Goal: Information Seeking & Learning: Check status

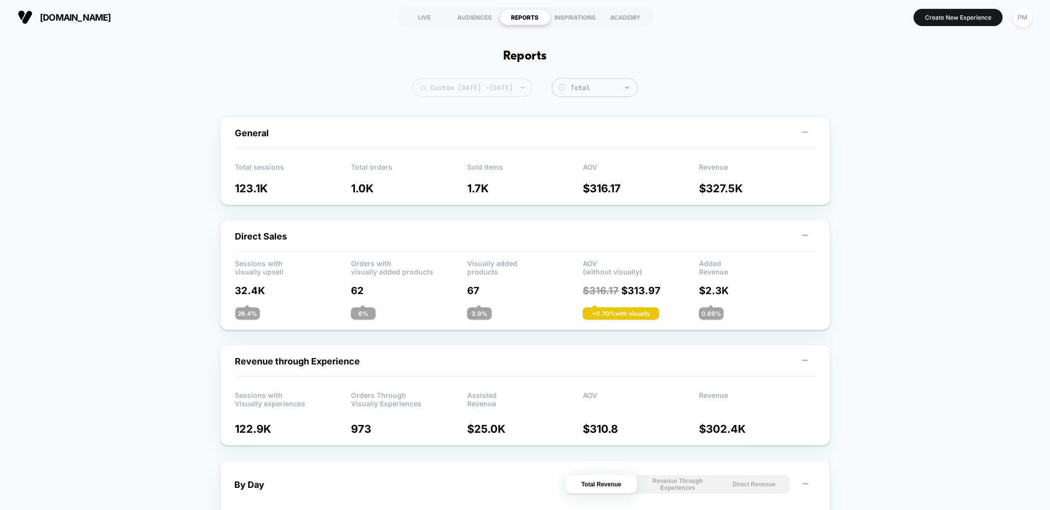
click at [472, 82] on span "Custom Sep 21, 2025 - Sep 23, 2025" at bounding box center [472, 87] width 120 height 19
select select "*"
select select "****"
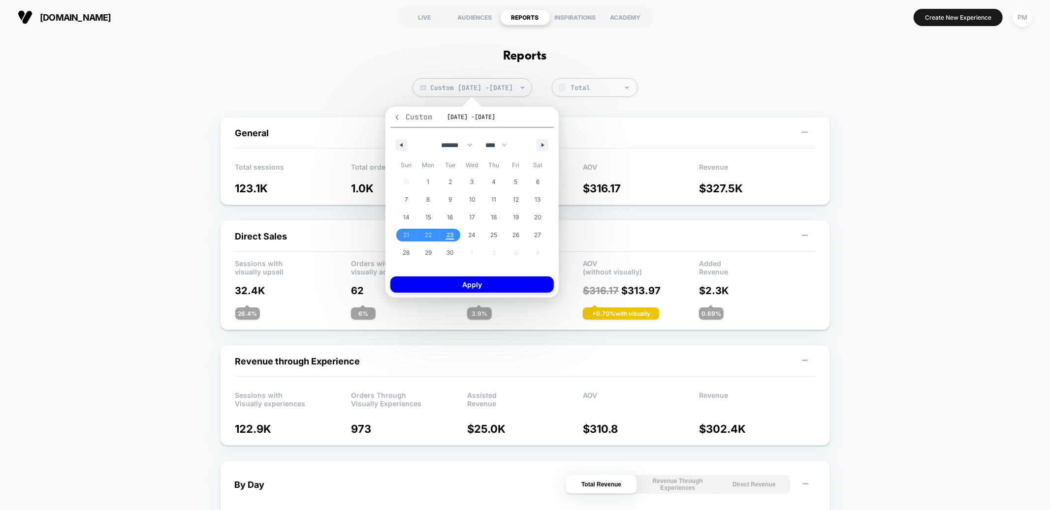
click at [399, 117] on icon "button" at bounding box center [396, 117] width 7 height 7
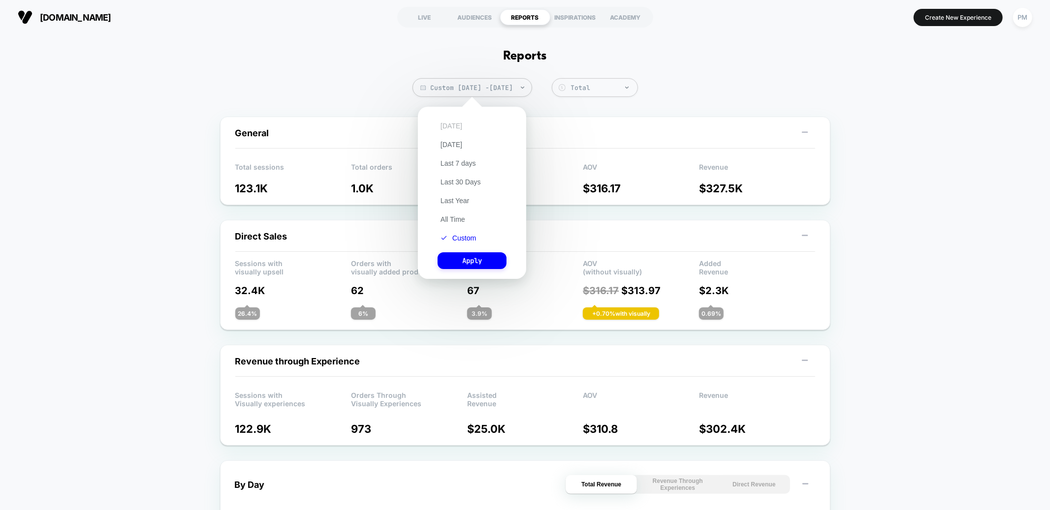
click at [449, 123] on button "[DATE]" at bounding box center [452, 126] width 28 height 9
click at [472, 266] on button "Apply" at bounding box center [472, 260] width 69 height 17
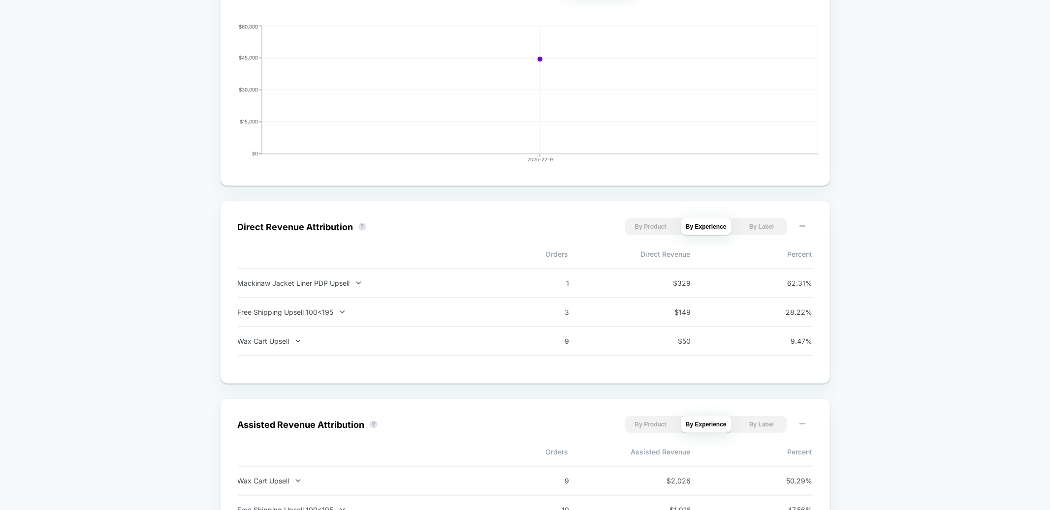
scroll to position [503, 0]
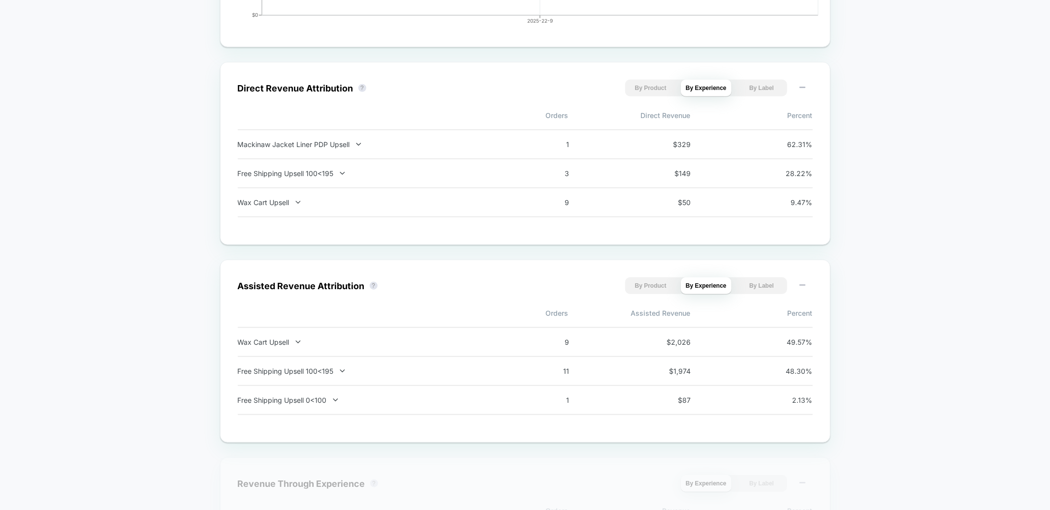
click at [105, 119] on div "[DATE] Total Group 2 $ General Total sessions 32.9K Total orders 178 Sold items…" at bounding box center [525, 181] width 1050 height 1485
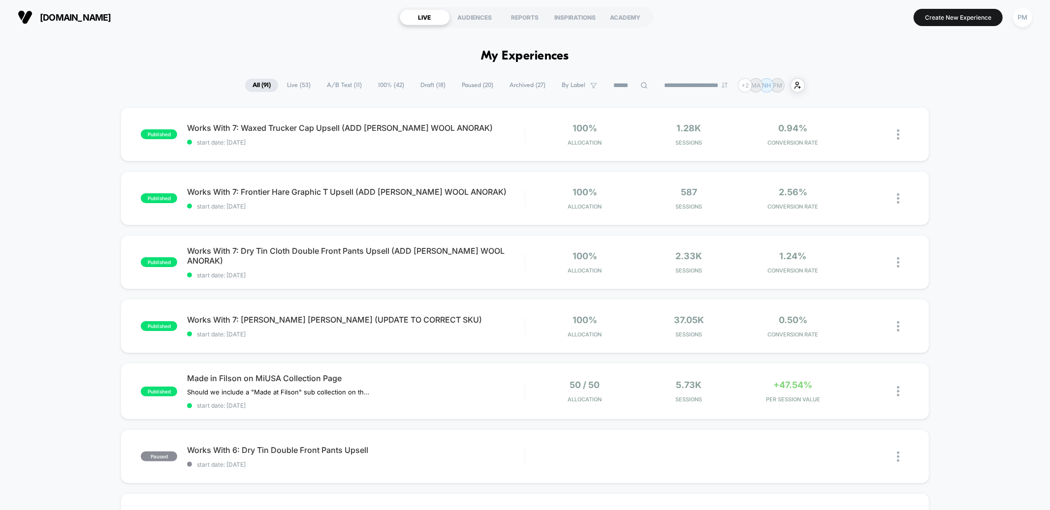
click at [472, 85] on span "Paused ( 20 )" at bounding box center [477, 85] width 46 height 13
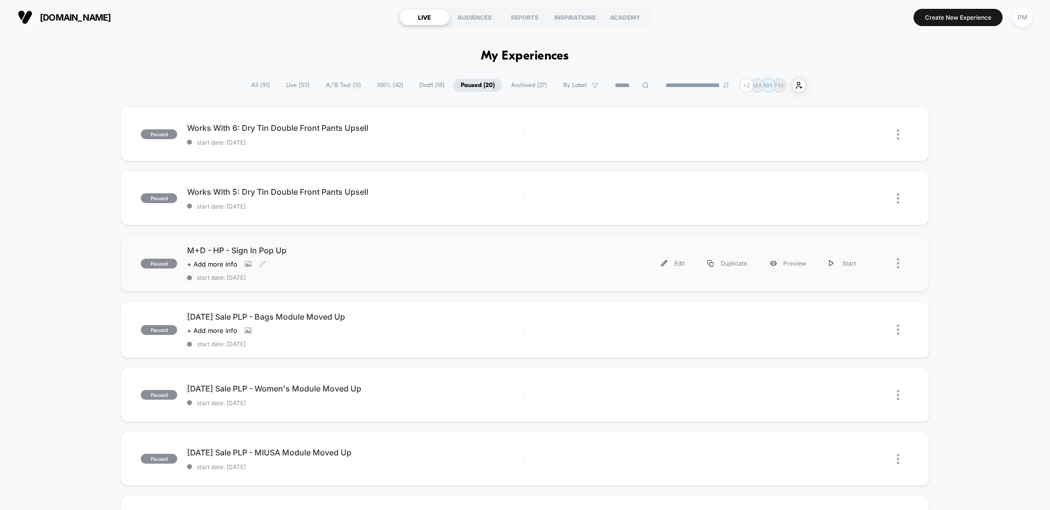
click at [378, 267] on div "Click to view images Click to edit experience details + Add more info" at bounding box center [305, 264] width 236 height 8
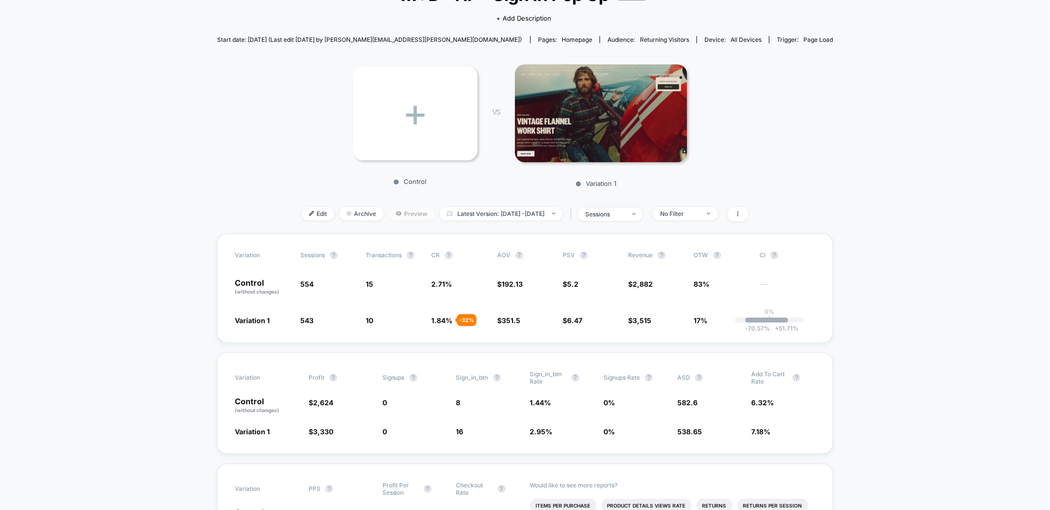
scroll to position [85, 0]
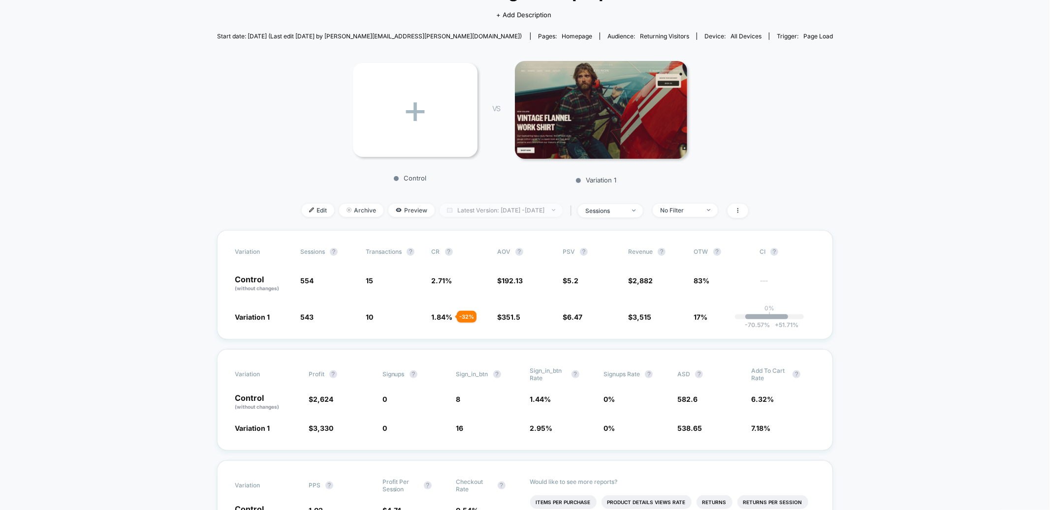
click at [444, 215] on span "Latest Version: [DATE] - [DATE]" at bounding box center [501, 210] width 123 height 13
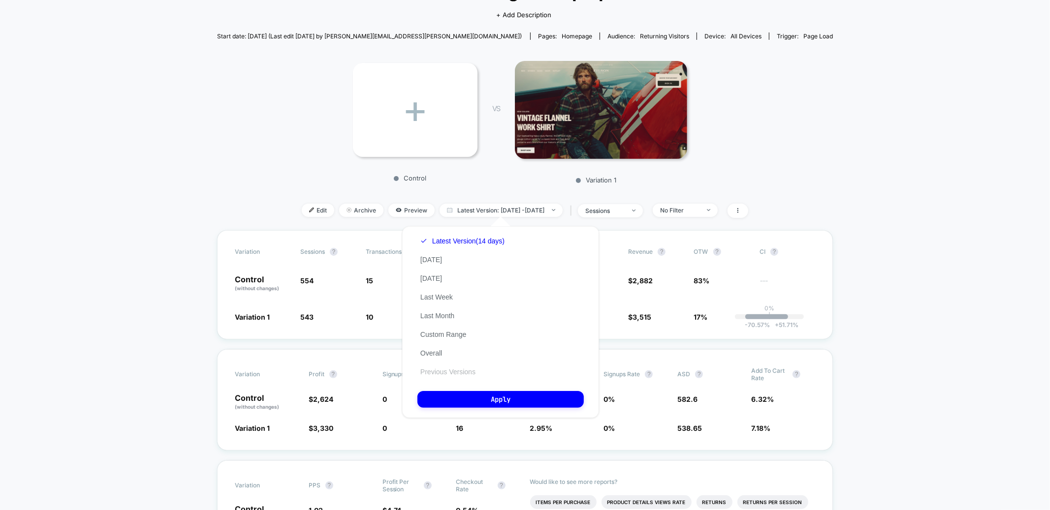
click at [447, 368] on button "Previous Versions" at bounding box center [447, 372] width 61 height 9
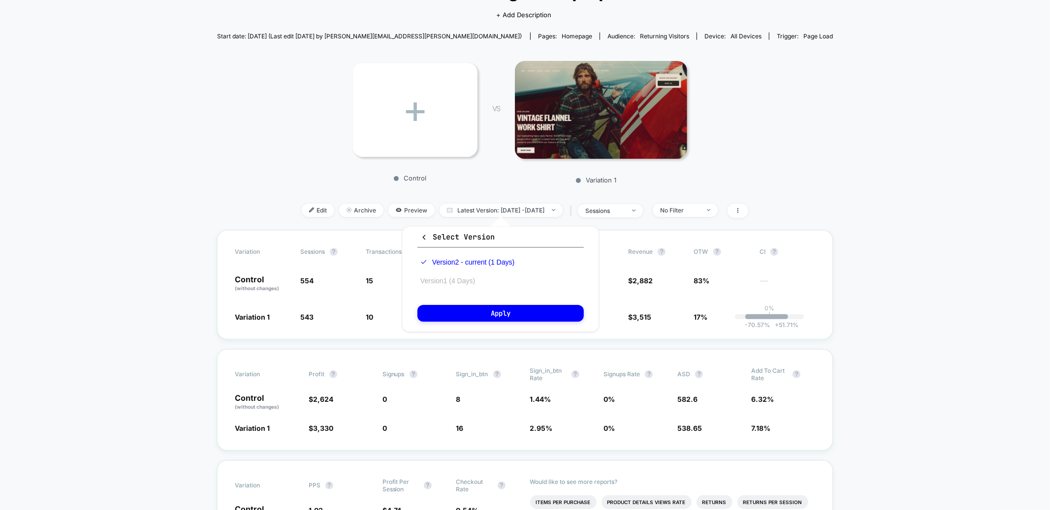
click at [455, 281] on button "Version 1 (4 Days)" at bounding box center [447, 281] width 61 height 9
click at [456, 316] on button "Apply" at bounding box center [500, 313] width 166 height 17
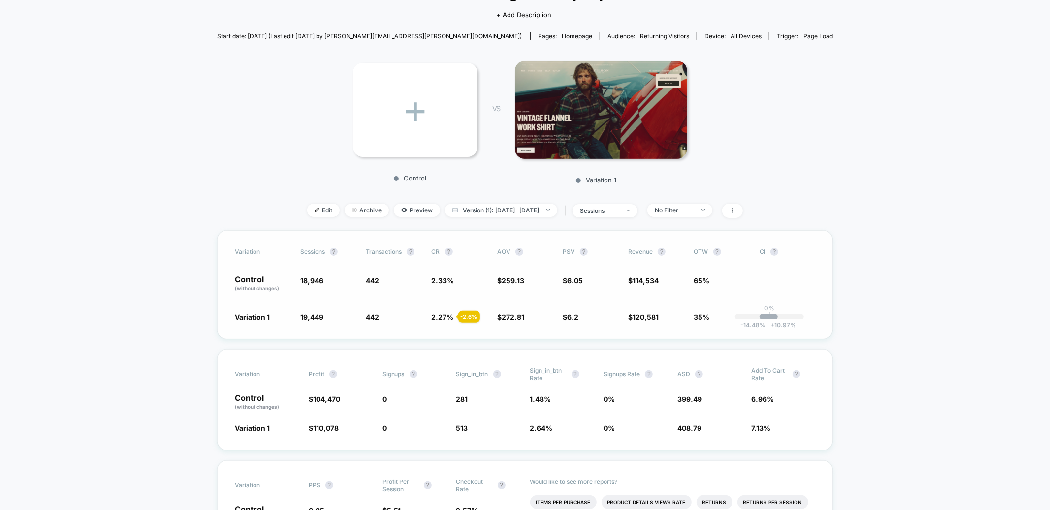
scroll to position [88, 0]
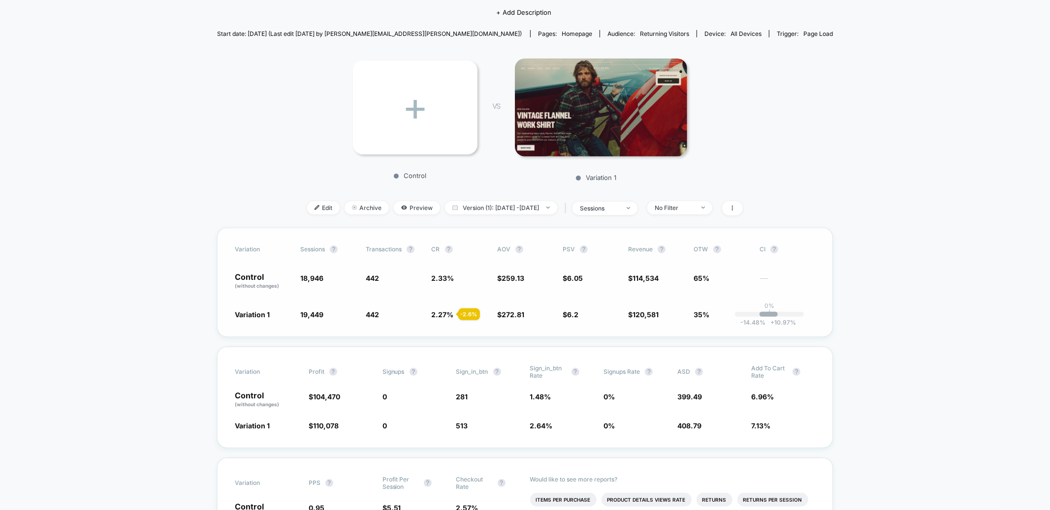
click at [437, 269] on div "Variation Sessions ? Transactions ? CR ? AOV ? PSV ? Revenue ? OTW ? CI ? Contr…" at bounding box center [525, 282] width 616 height 109
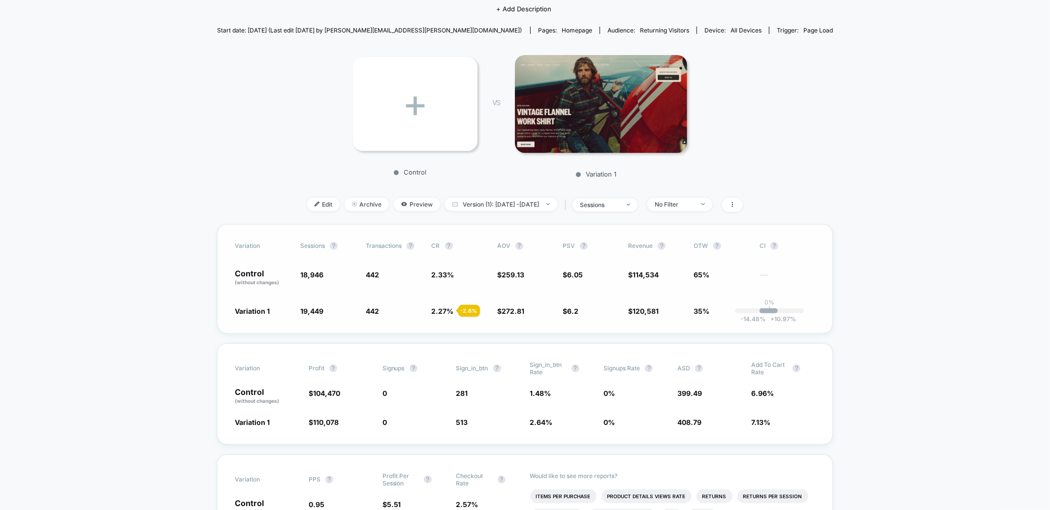
scroll to position [104, 0]
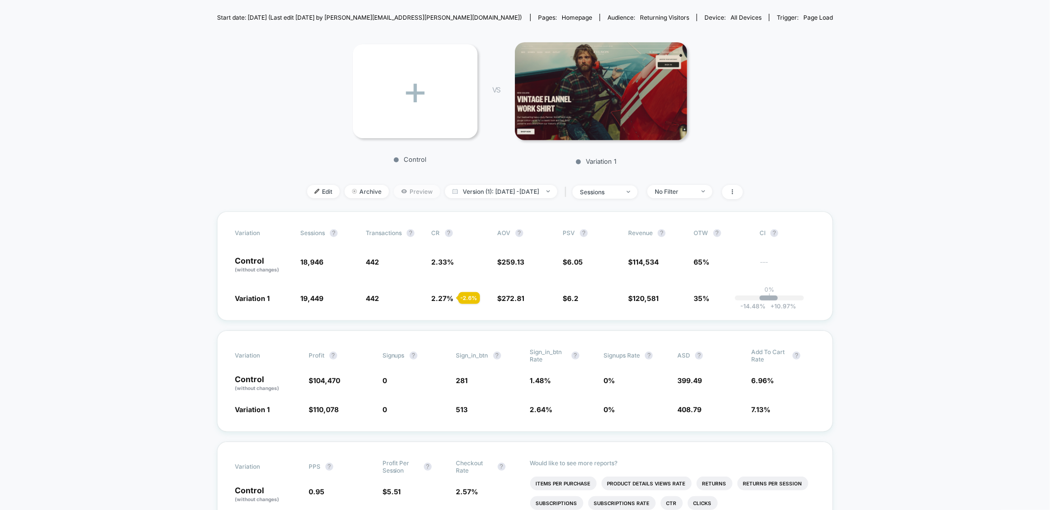
click at [402, 188] on span "Preview" at bounding box center [417, 191] width 46 height 13
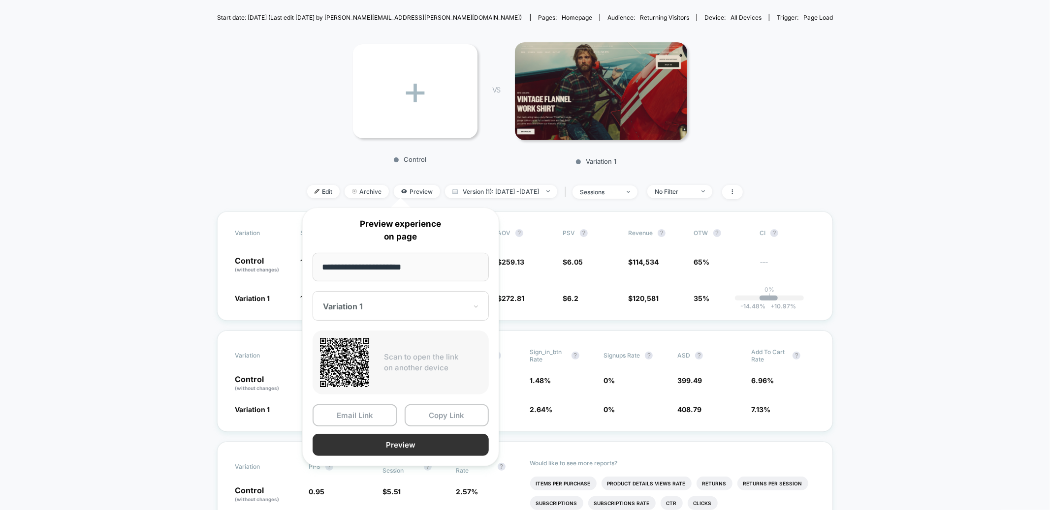
click at [435, 446] on button "Preview" at bounding box center [401, 445] width 176 height 22
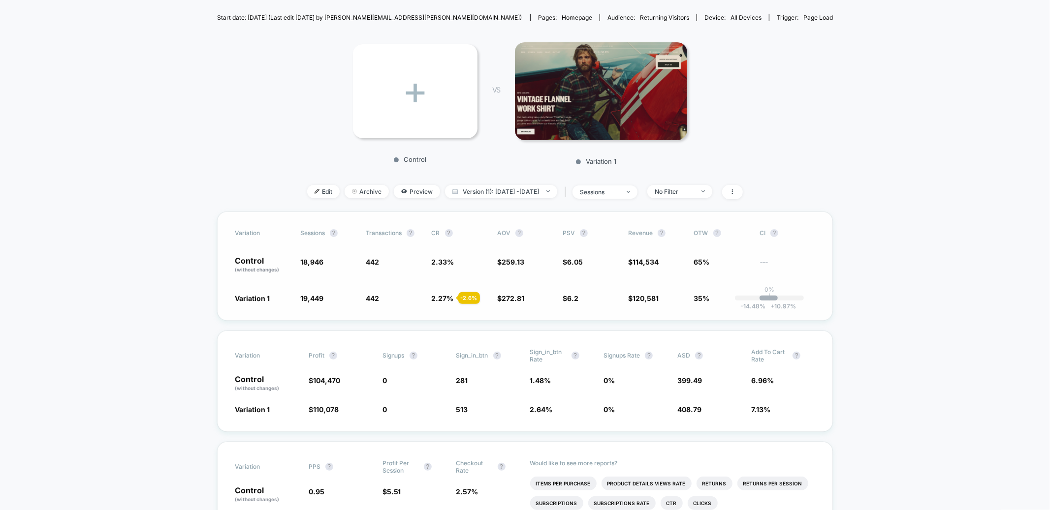
scroll to position [84, 0]
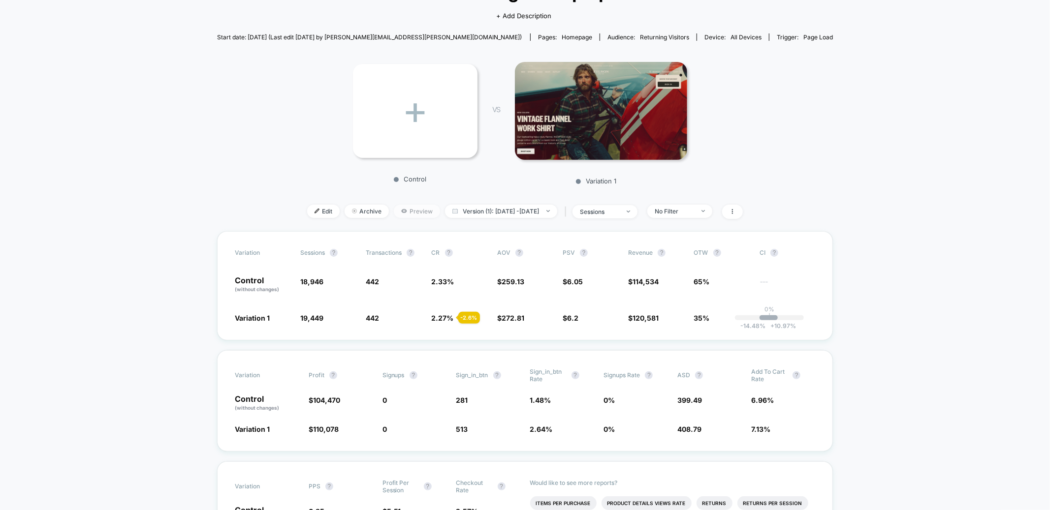
click at [399, 208] on span "Preview" at bounding box center [417, 211] width 46 height 13
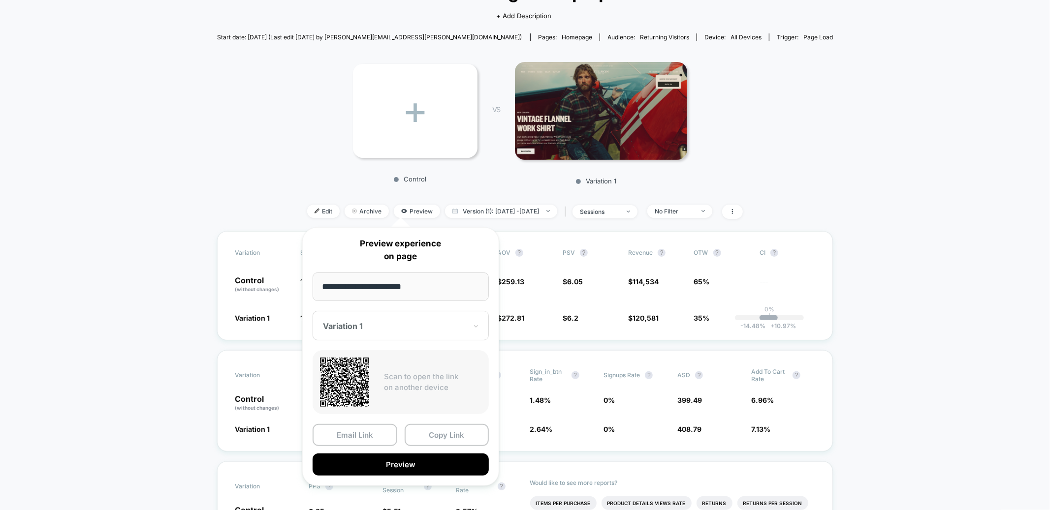
click at [400, 323] on div at bounding box center [395, 326] width 144 height 10
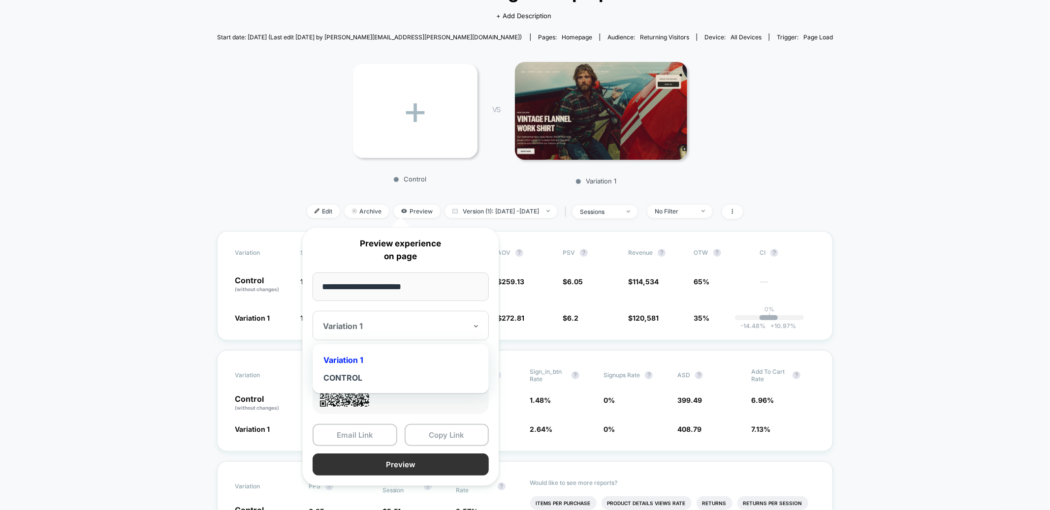
click at [385, 466] on button "Preview" at bounding box center [401, 465] width 176 height 22
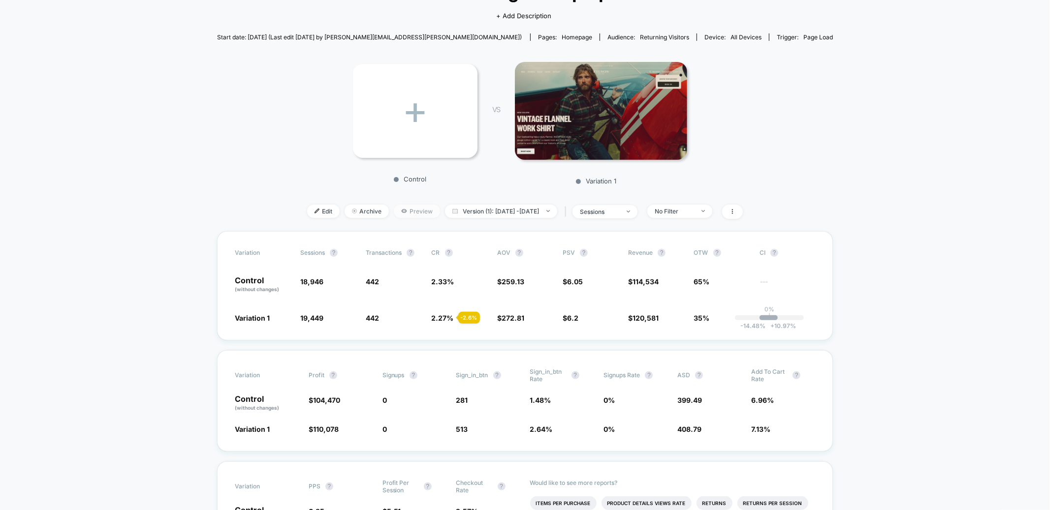
click at [404, 210] on span "Preview" at bounding box center [417, 211] width 46 height 13
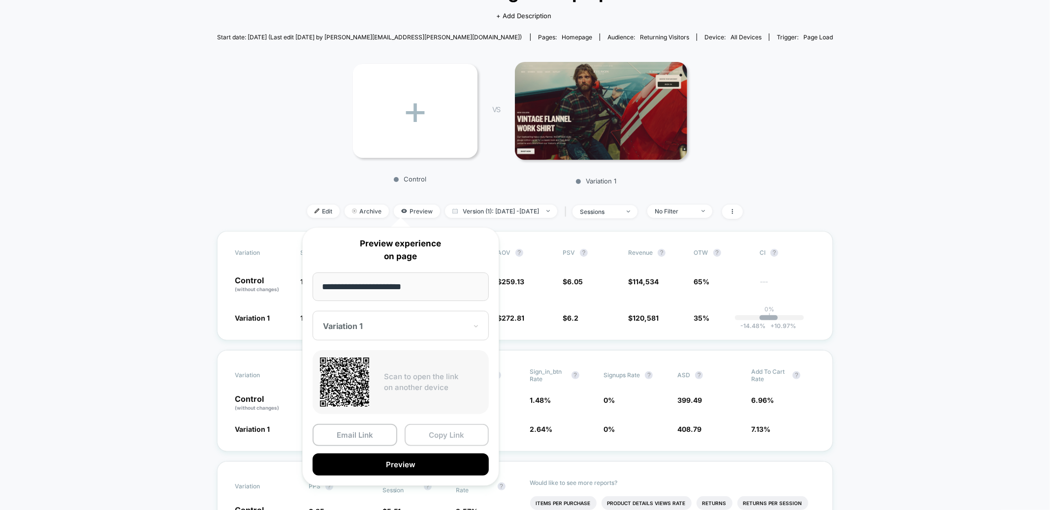
click at [444, 433] on button "Copy Link" at bounding box center [447, 435] width 85 height 22
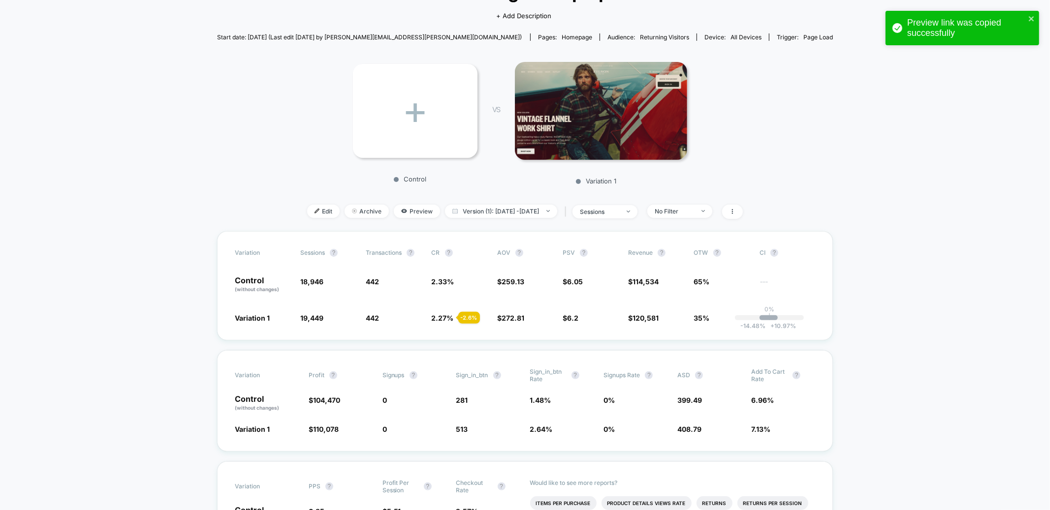
scroll to position [0, 0]
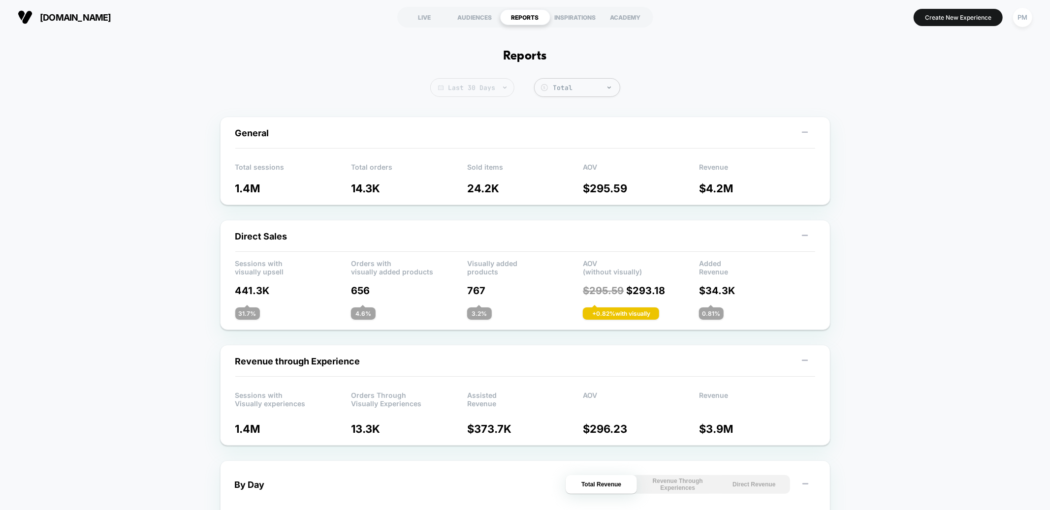
click at [456, 78] on span "Last 30 Days" at bounding box center [472, 87] width 84 height 19
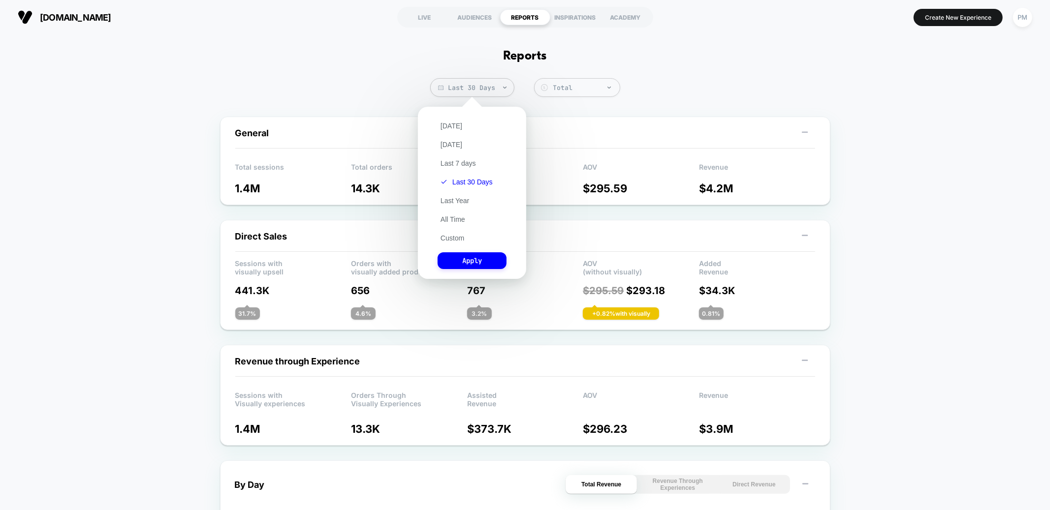
click at [448, 114] on div "Today Yesterday Last 7 days Last 30 Days Last Year All Time Custom Apply" at bounding box center [472, 193] width 98 height 162
click at [446, 122] on button "[DATE]" at bounding box center [452, 126] width 28 height 9
click at [455, 274] on div "Custom Sep 23, 2025 - Sep 23, 2025 ******* ******** ***** ***** *** **** **** *…" at bounding box center [472, 193] width 108 height 172
click at [450, 259] on button "Apply" at bounding box center [472, 260] width 69 height 17
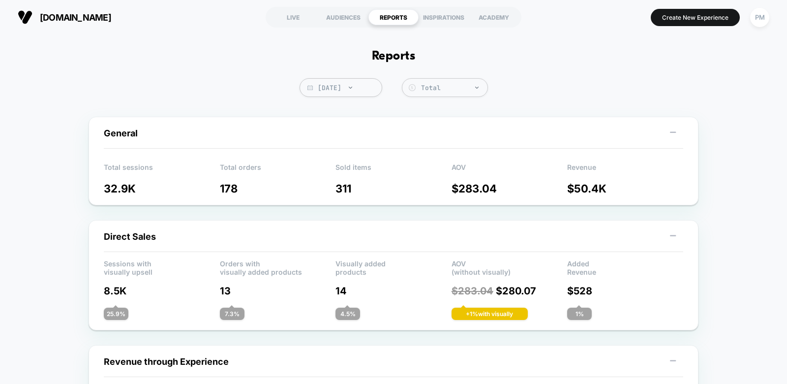
drag, startPoint x: 297, startPoint y: 16, endPoint x: 297, endPoint y: 27, distance: 10.8
click at [297, 16] on div "LIVE" at bounding box center [293, 17] width 50 height 16
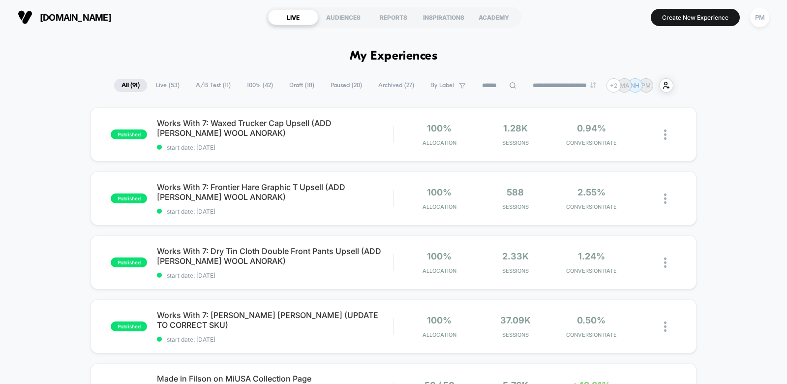
click at [205, 84] on span "A/B Test ( 11 )" at bounding box center [213, 85] width 50 height 13
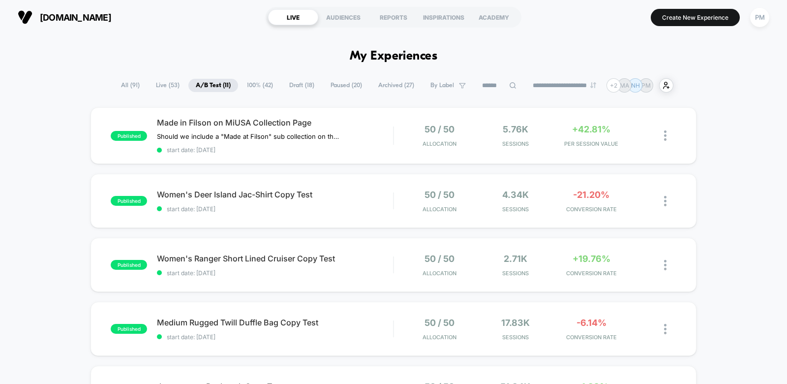
click at [298, 87] on span "Draft ( 18 )" at bounding box center [302, 85] width 40 height 13
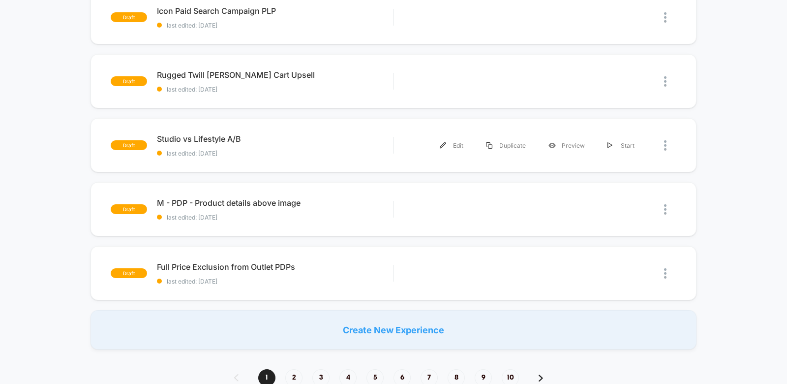
scroll to position [568, 0]
